Goal: Information Seeking & Learning: Learn about a topic

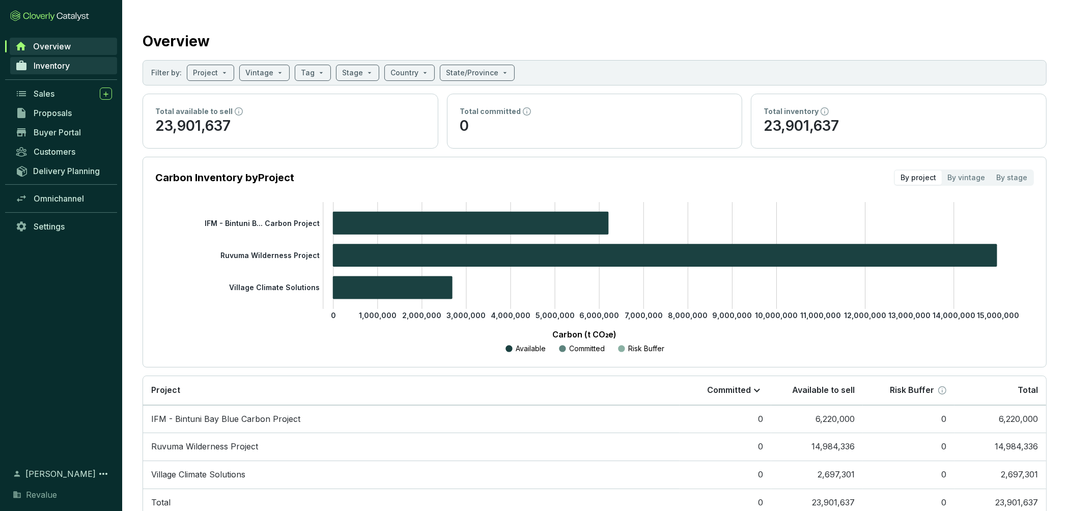
click at [54, 65] on span "Inventory" at bounding box center [52, 66] width 36 height 10
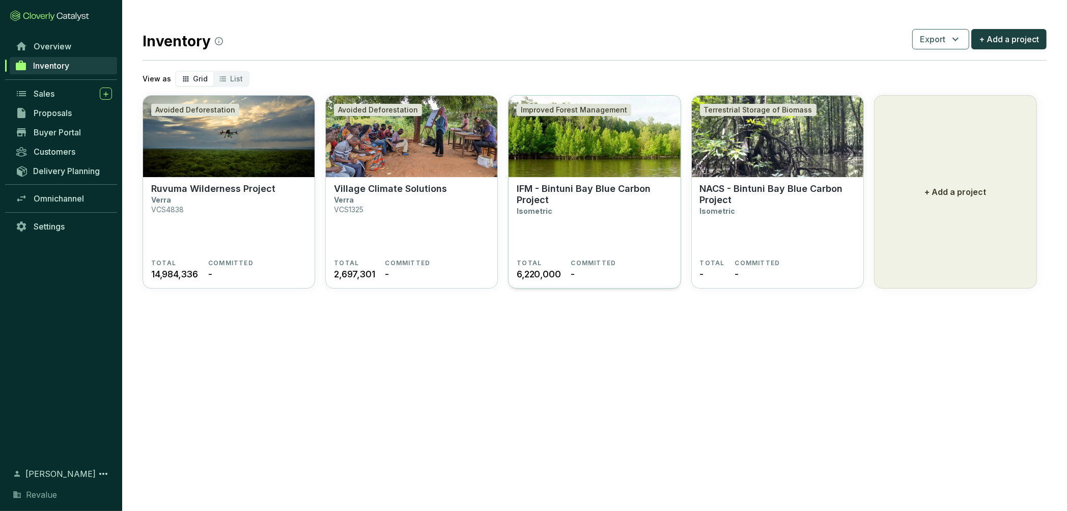
click at [601, 157] on img at bounding box center [595, 136] width 172 height 81
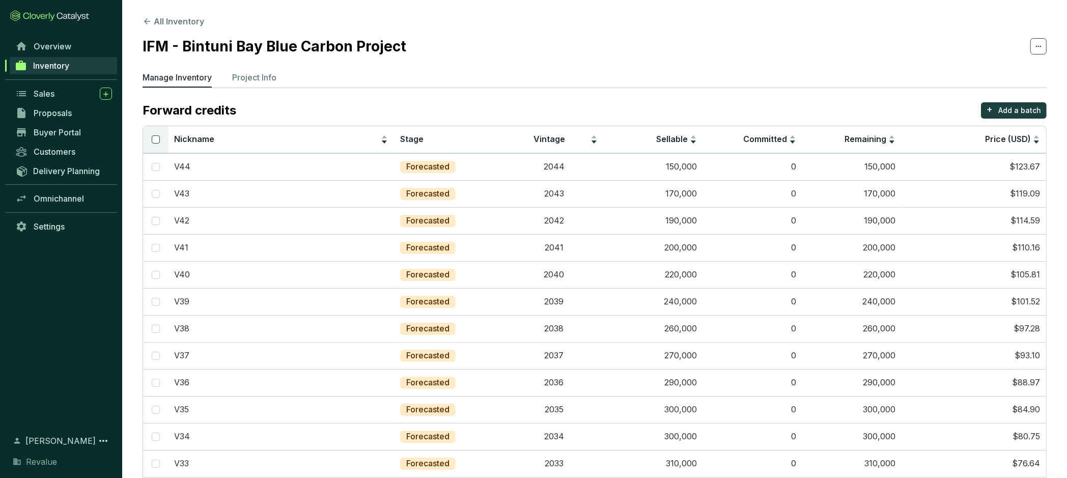
click at [156, 138] on input "Select all" at bounding box center [156, 139] width 8 height 8
checkbox input "true"
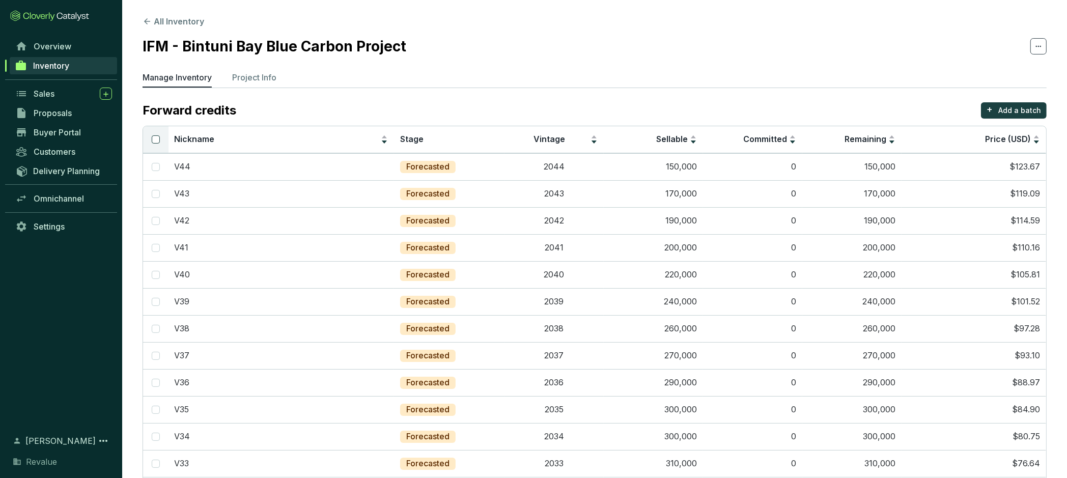
checkbox input "true"
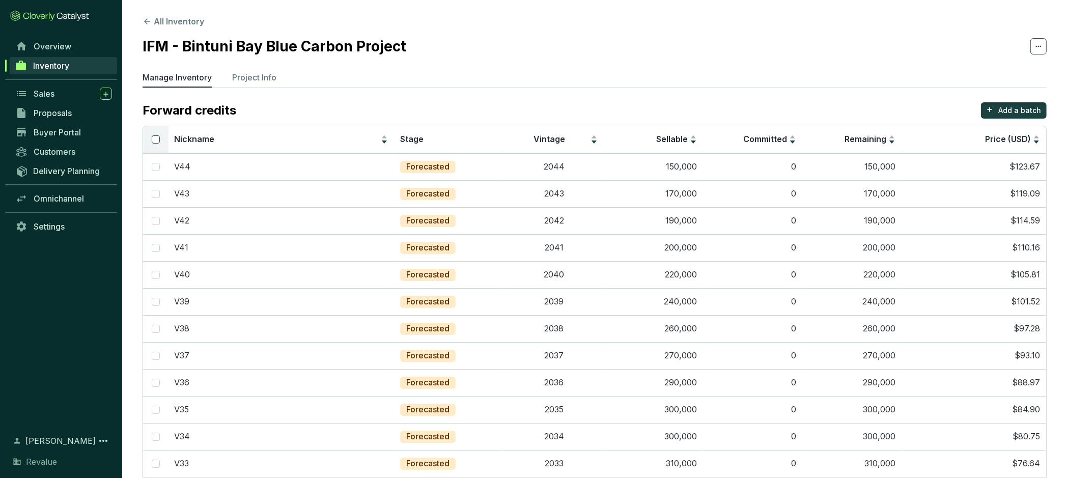
checkbox input "true"
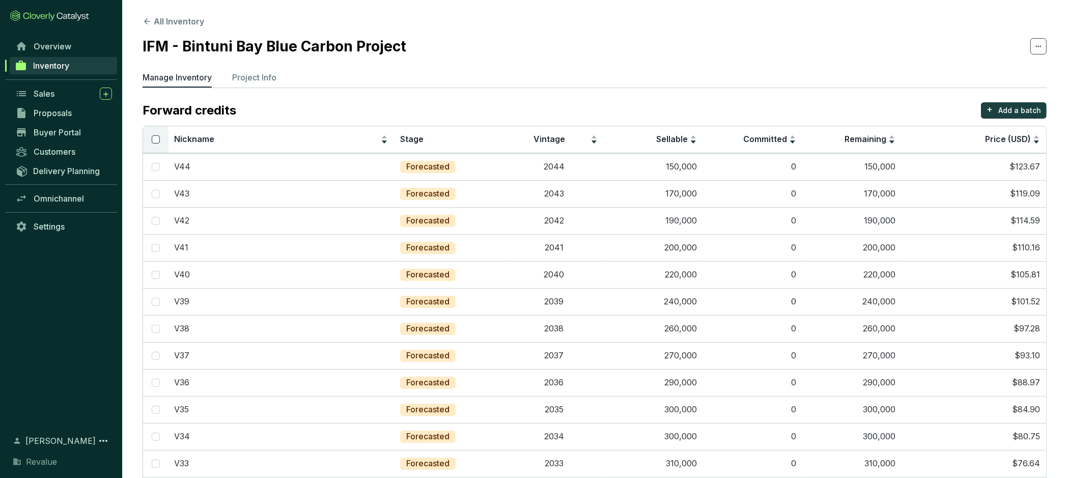
checkbox input "true"
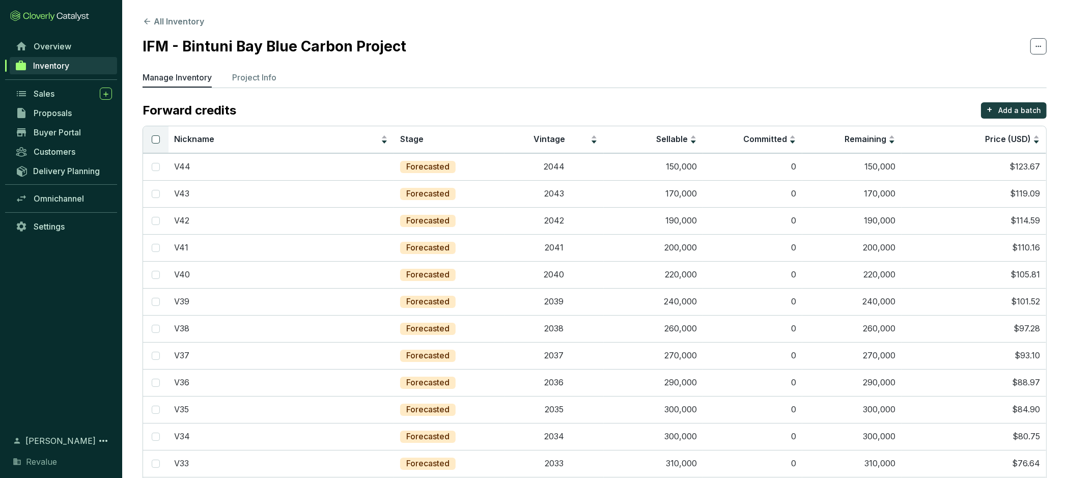
checkbox input "true"
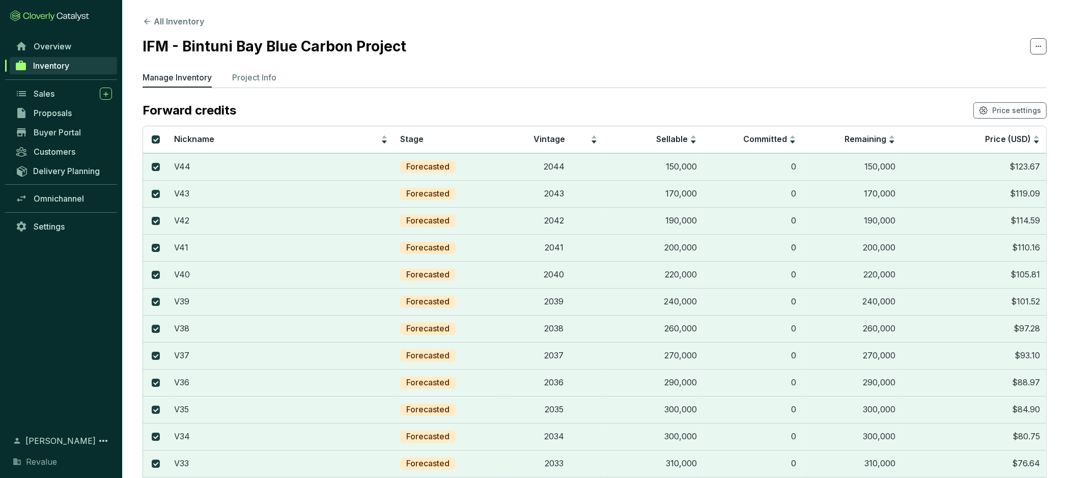
click at [1044, 50] on span at bounding box center [1039, 46] width 16 height 16
click at [817, 69] on section "All Inventory IFM - Bintuni Bay Blue Carbon Project Manage Inventory Project In…" at bounding box center [594, 470] width 945 height 941
click at [154, 134] on label at bounding box center [156, 139] width 8 height 11
click at [154, 135] on input "Select all" at bounding box center [156, 139] width 8 height 8
checkbox input "false"
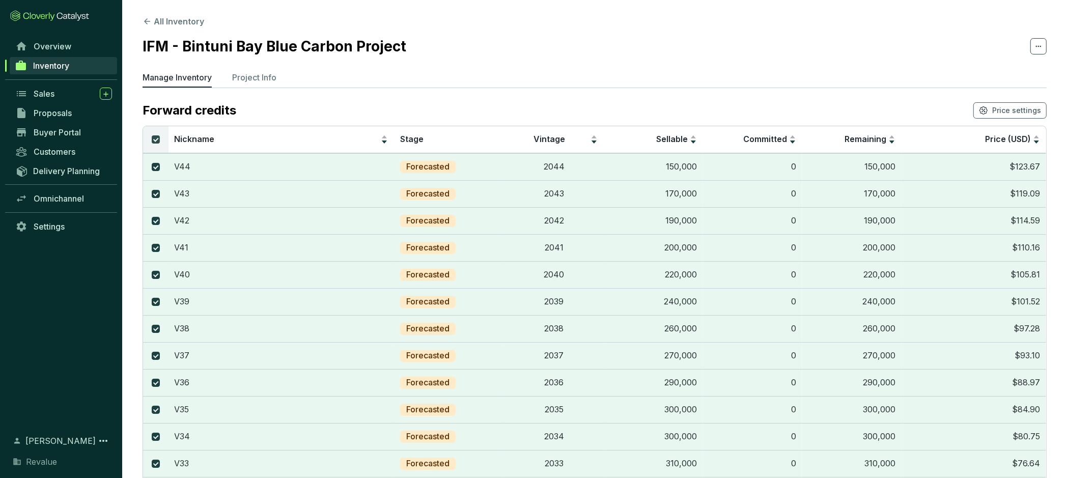
checkbox input "false"
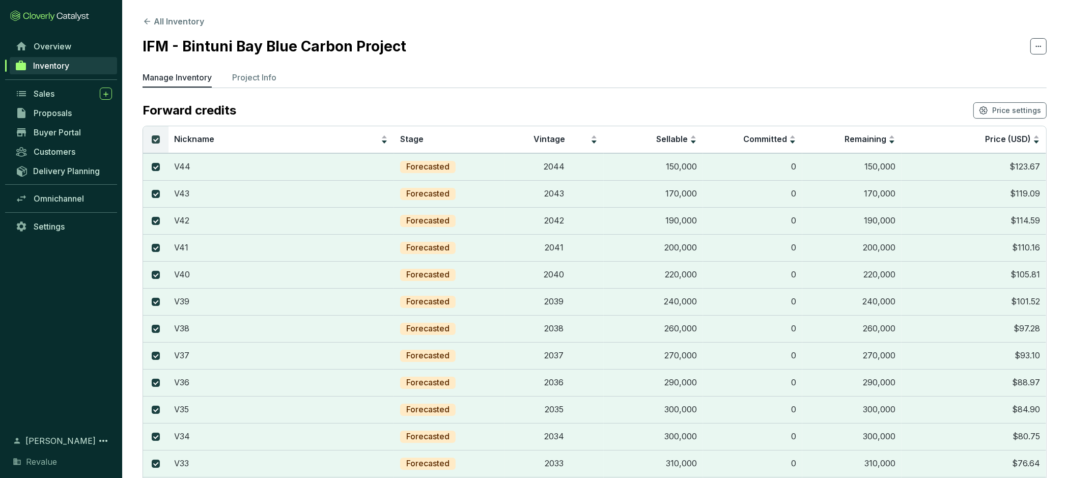
checkbox input "false"
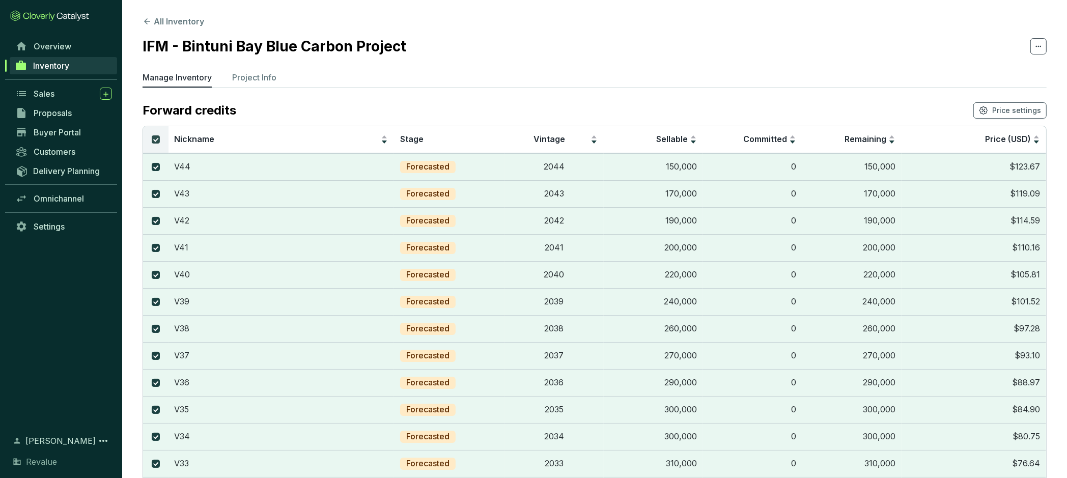
checkbox input "false"
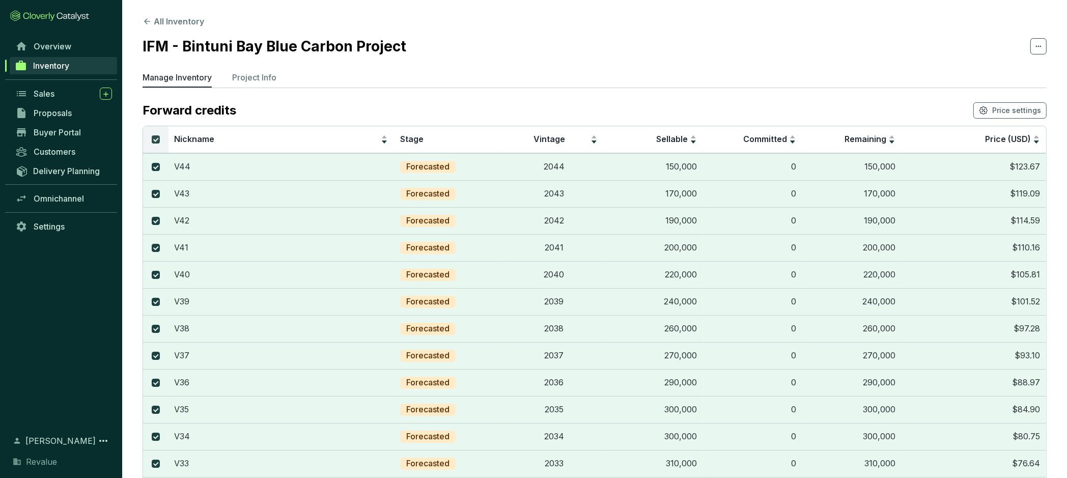
checkbox input "false"
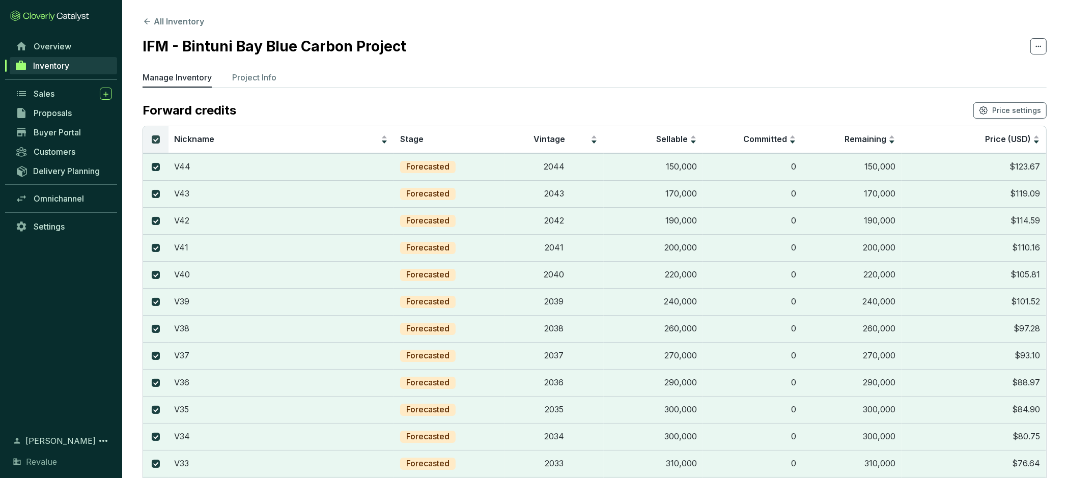
checkbox input "false"
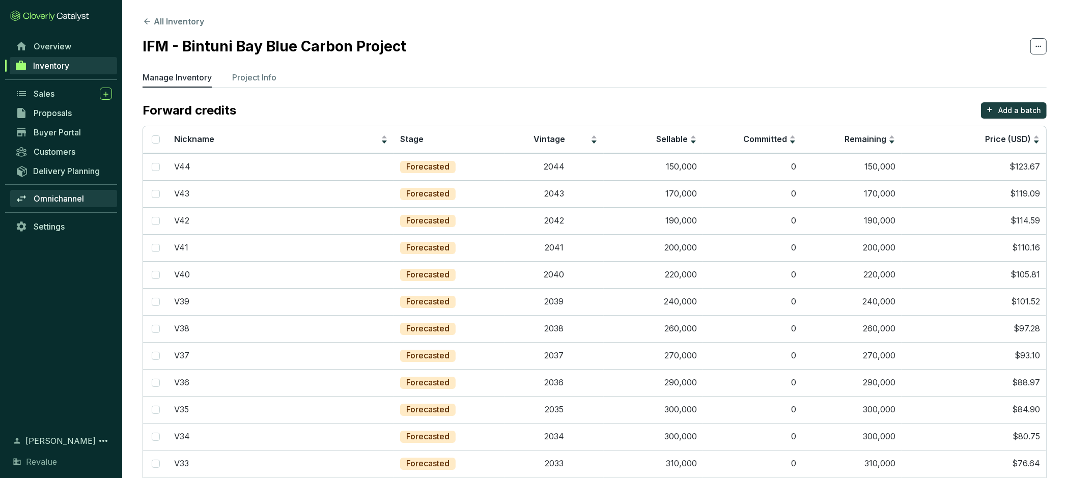
click at [62, 197] on span "Omnichannel" at bounding box center [59, 198] width 50 height 10
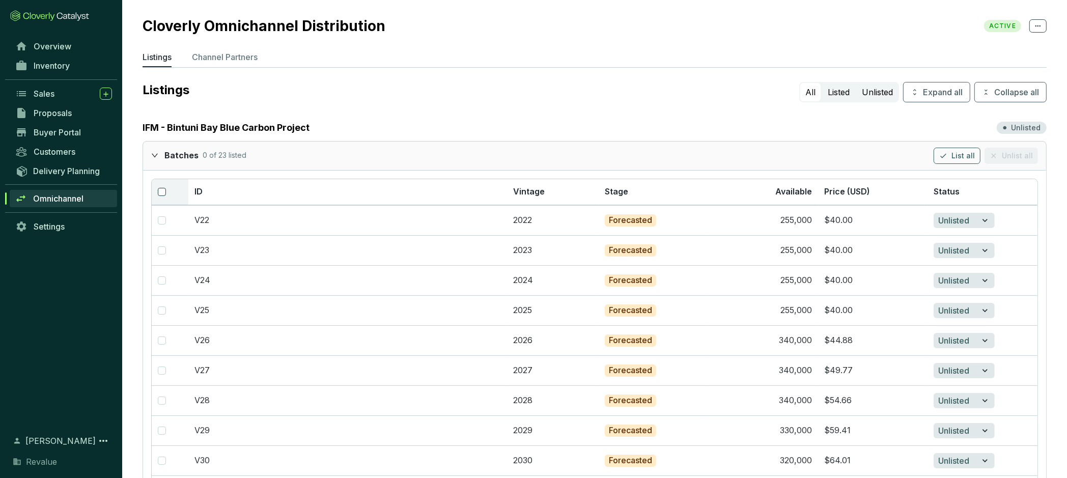
click at [162, 188] on input "checkbox" at bounding box center [162, 192] width 8 height 8
checkbox input "true"
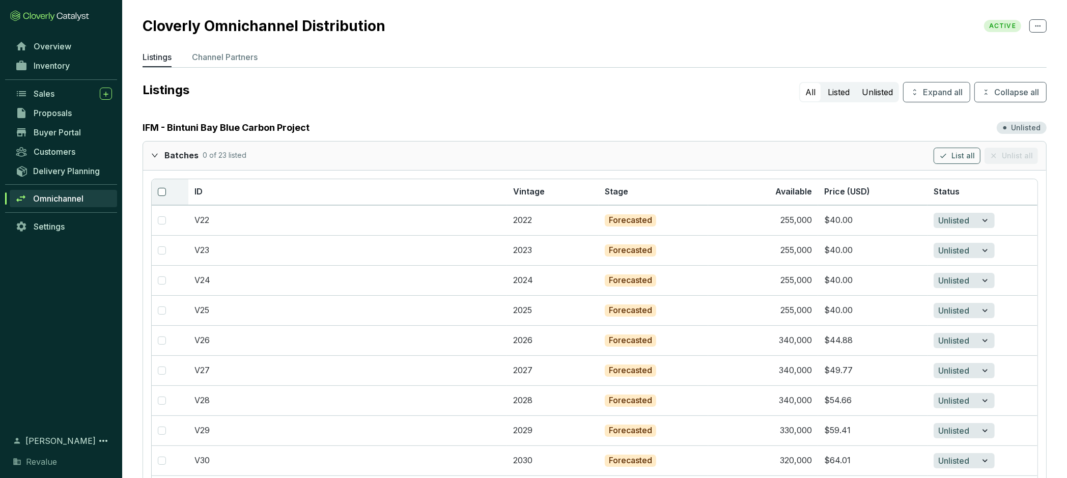
checkbox input "true"
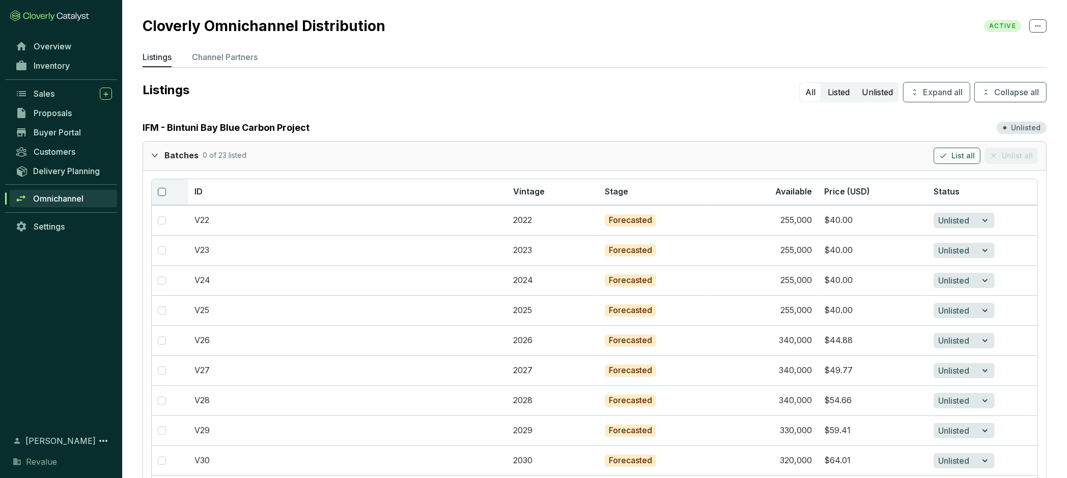
checkbox input "true"
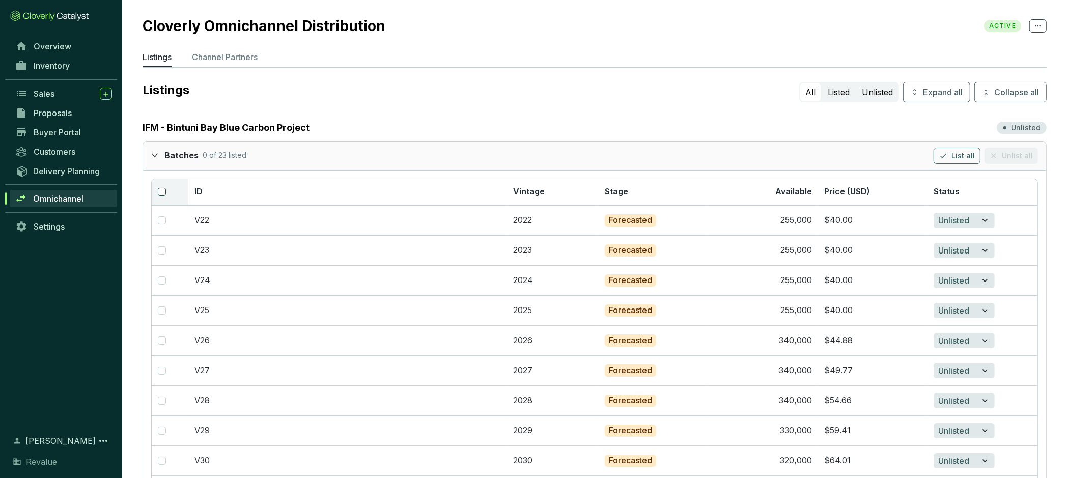
checkbox input "true"
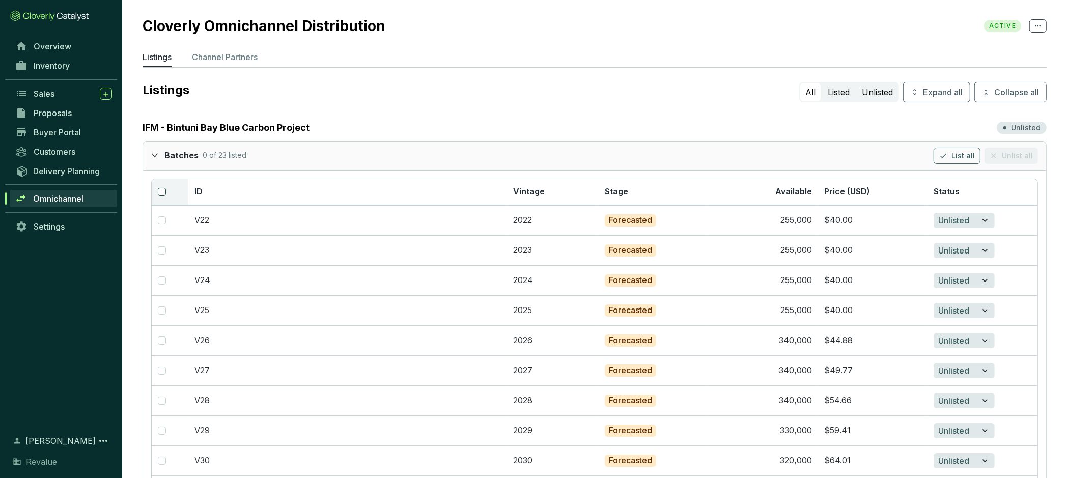
checkbox input "true"
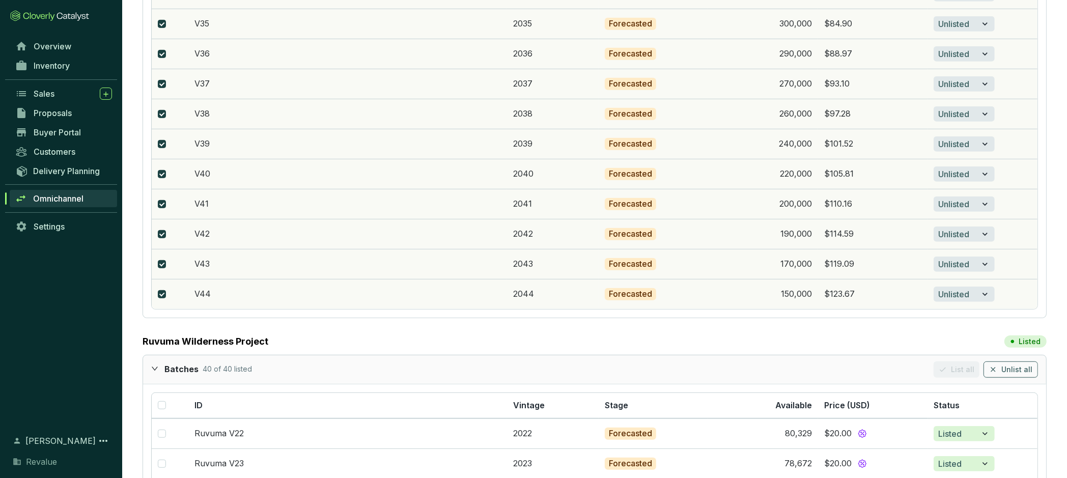
scroll to position [586, 0]
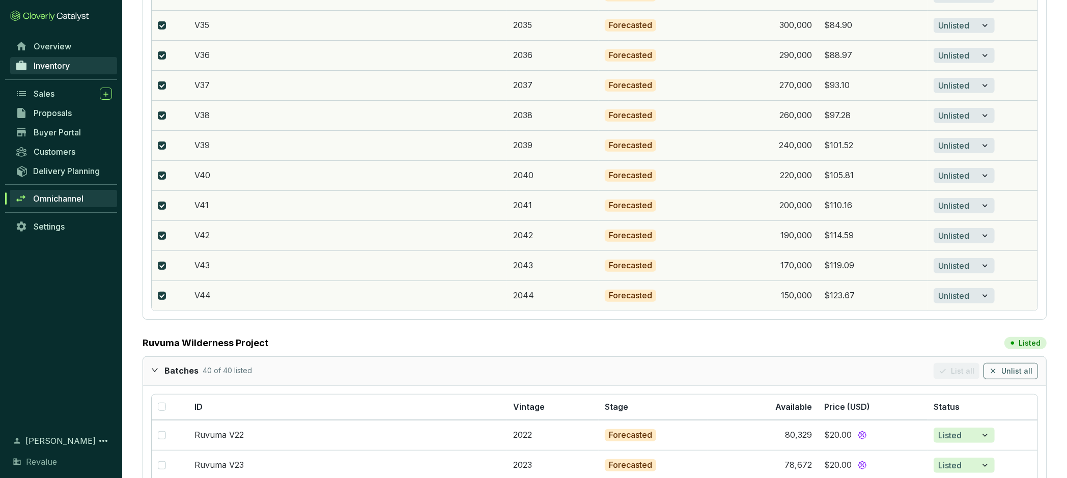
click at [69, 68] on span "Inventory" at bounding box center [52, 66] width 36 height 10
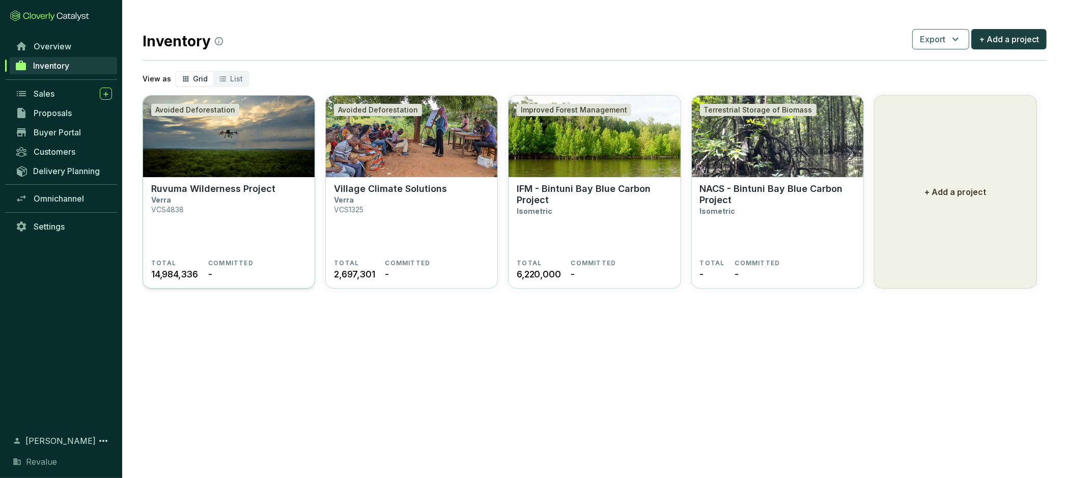
click at [176, 196] on section "Ruvuma Wilderness Project Verra VCS4838" at bounding box center [228, 221] width 155 height 76
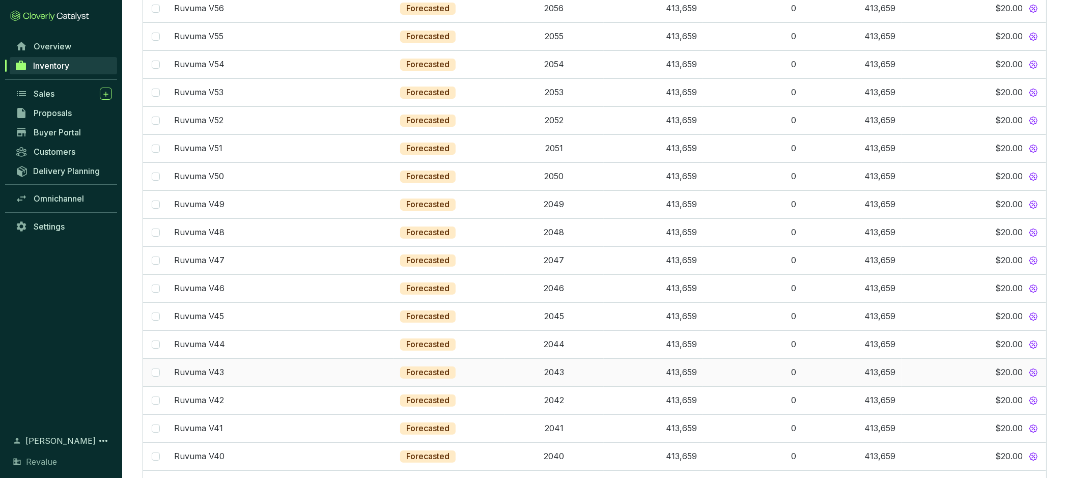
scroll to position [275, 0]
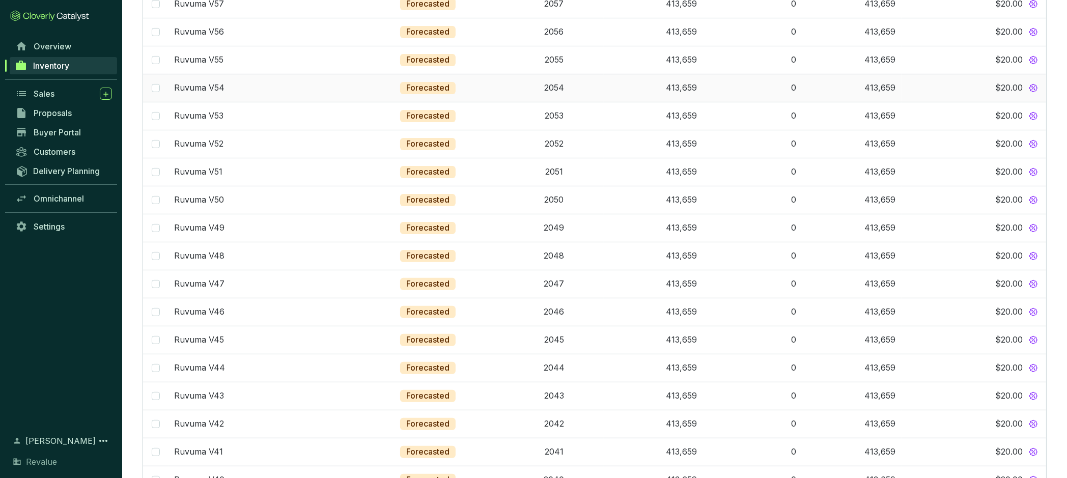
click at [207, 87] on p "Ruvuma V54" at bounding box center [200, 87] width 50 height 11
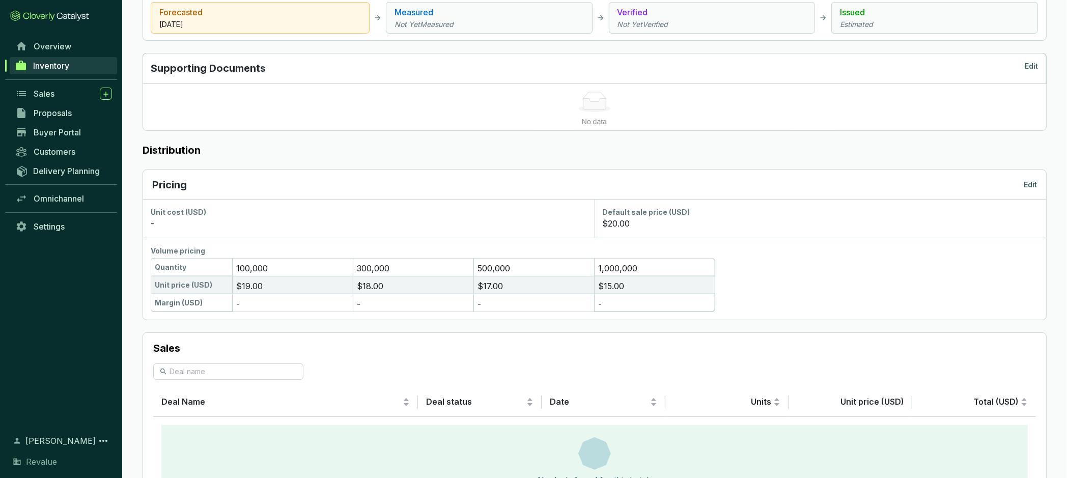
scroll to position [424, 0]
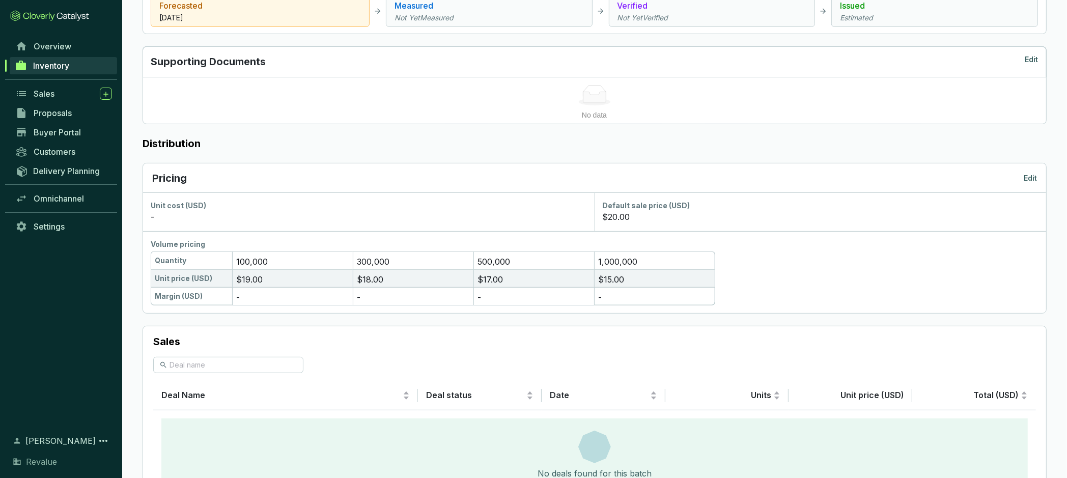
click at [1032, 177] on p "Edit" at bounding box center [1030, 178] width 13 height 10
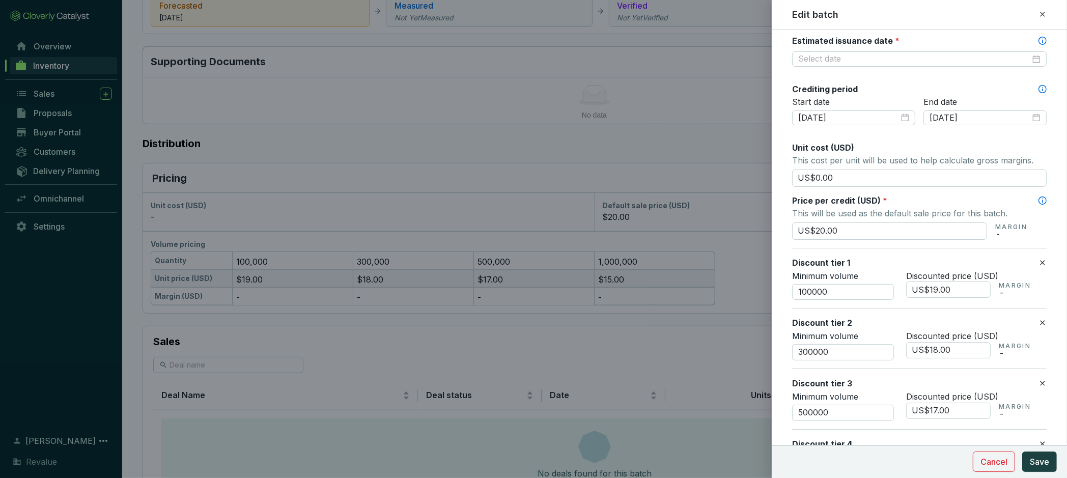
scroll to position [314, 0]
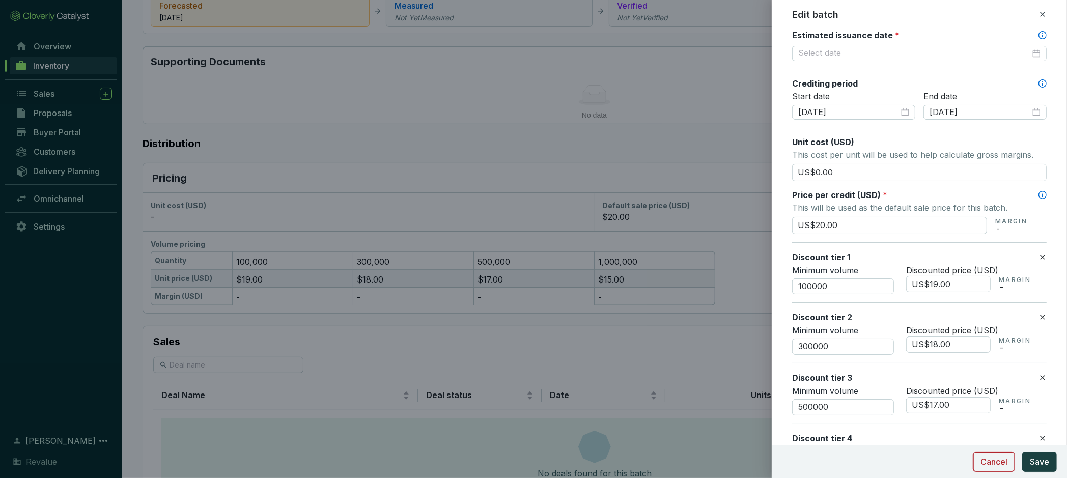
click at [999, 465] on span "Cancel" at bounding box center [994, 462] width 27 height 12
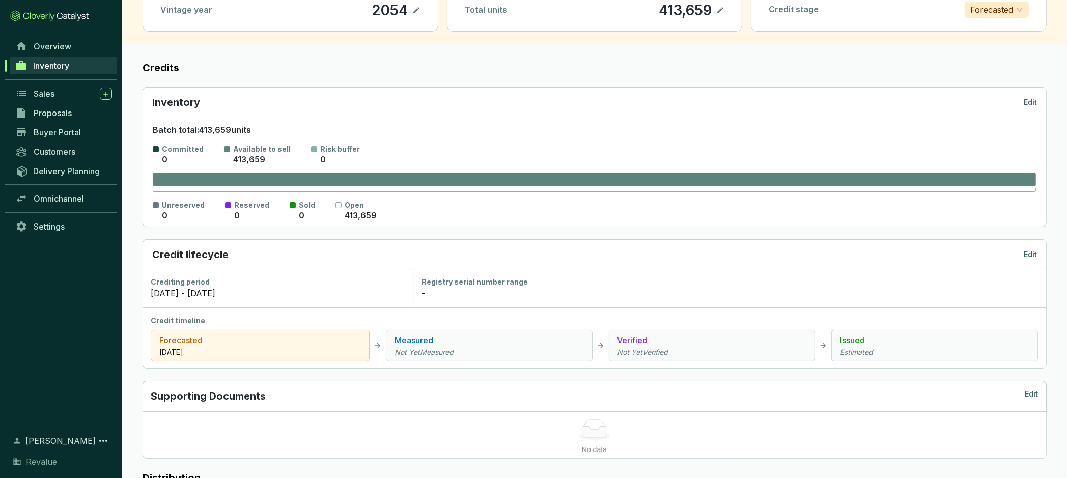
scroll to position [0, 0]
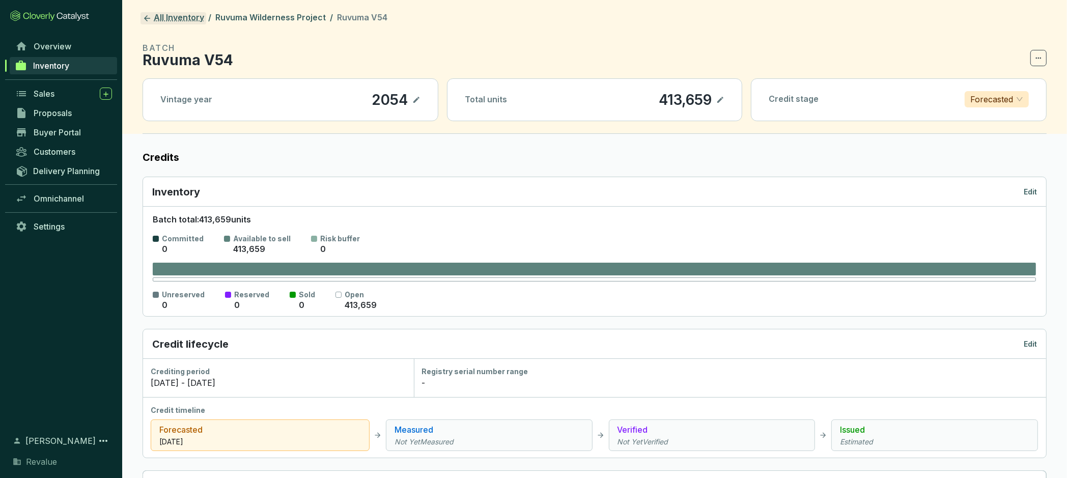
click at [151, 18] on icon at bounding box center [147, 18] width 9 height 9
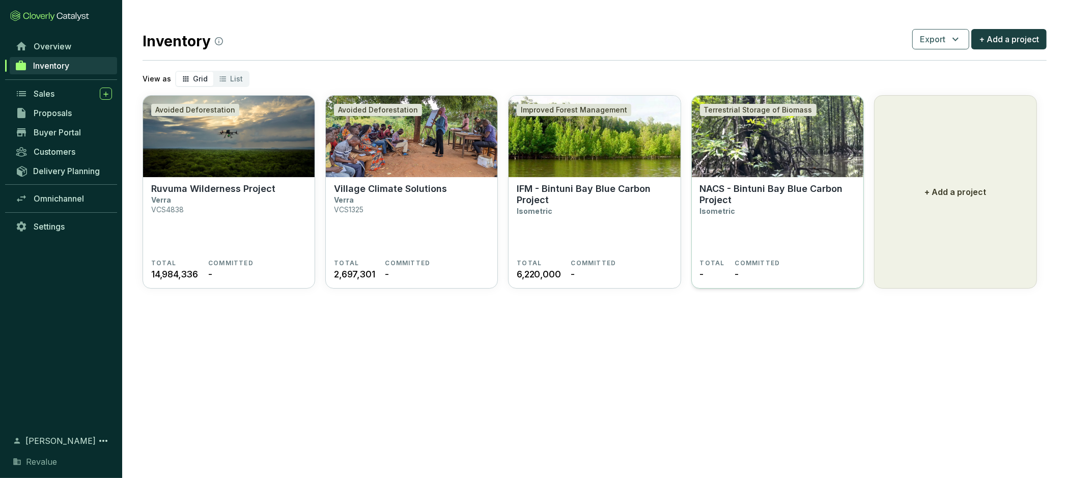
click at [720, 197] on p "NACS - Bintuni Bay Blue Carbon Project" at bounding box center [777, 194] width 155 height 22
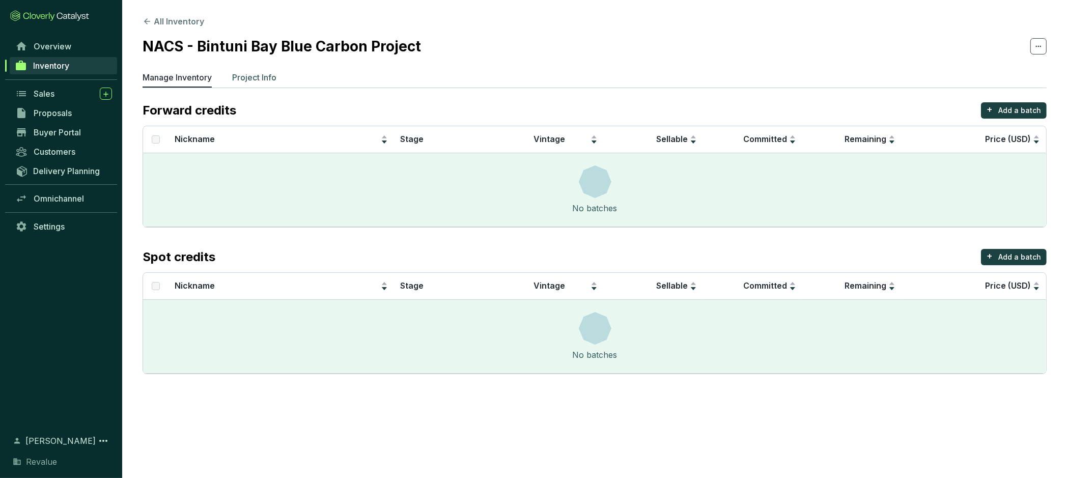
click at [256, 78] on p "Project Info" at bounding box center [254, 77] width 44 height 12
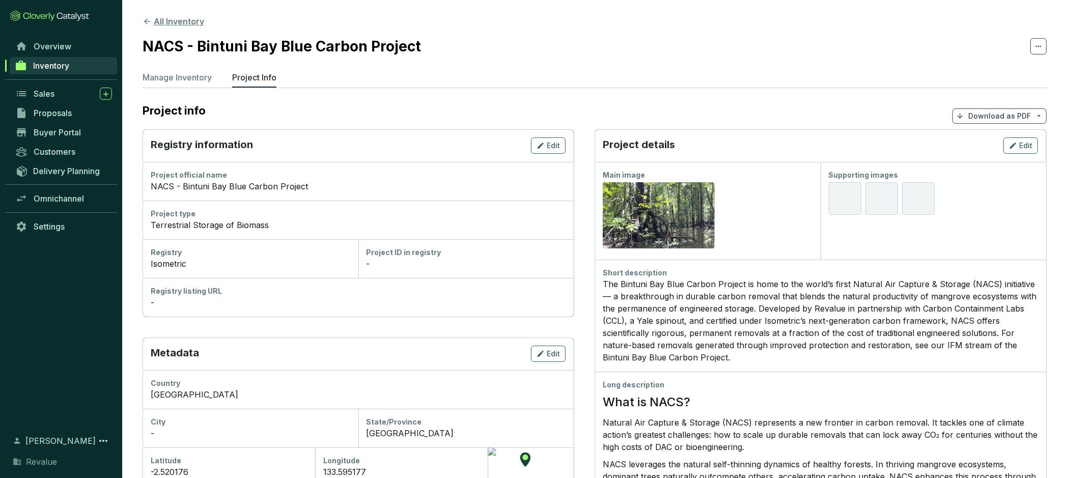
click at [148, 26] on button "All Inventory" at bounding box center [174, 21] width 62 height 12
